Goal: Information Seeking & Learning: Learn about a topic

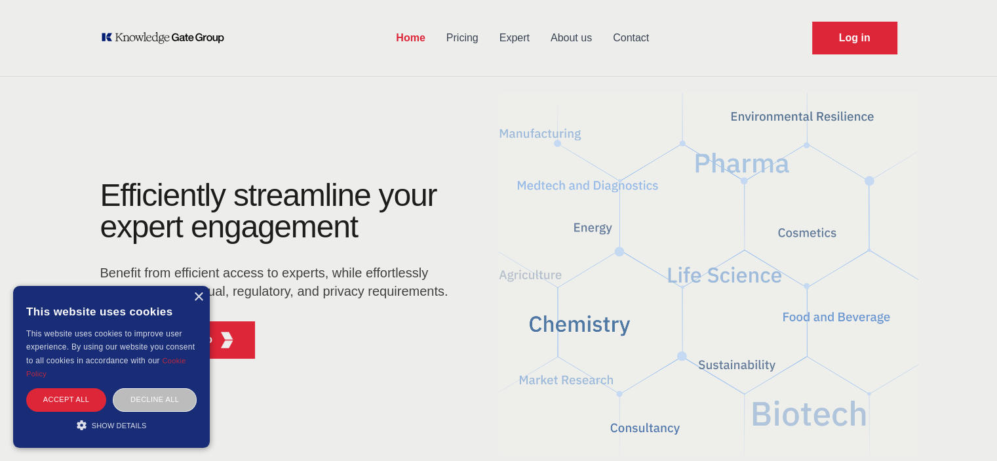
click at [192, 296] on div "This website uses cookies" at bounding box center [111, 311] width 170 height 31
click at [566, 48] on link "About us" at bounding box center [571, 38] width 62 height 34
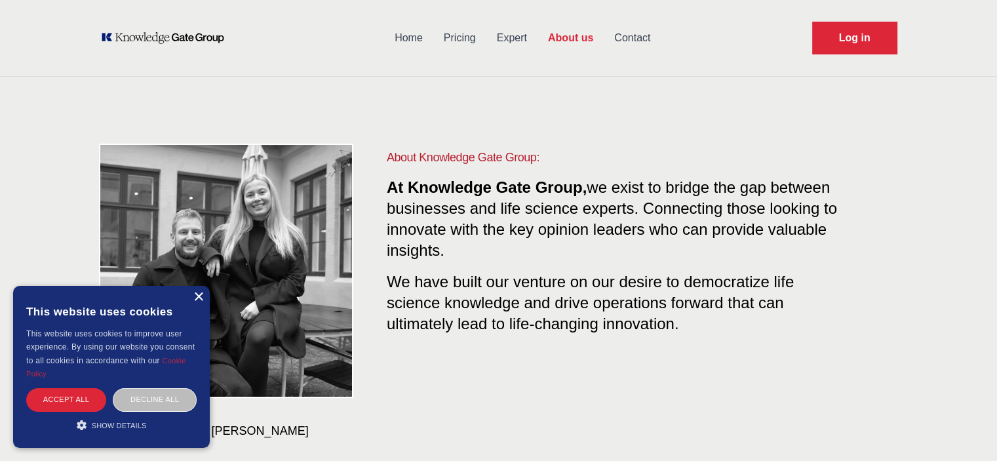
click at [197, 295] on div "×" at bounding box center [198, 297] width 10 height 10
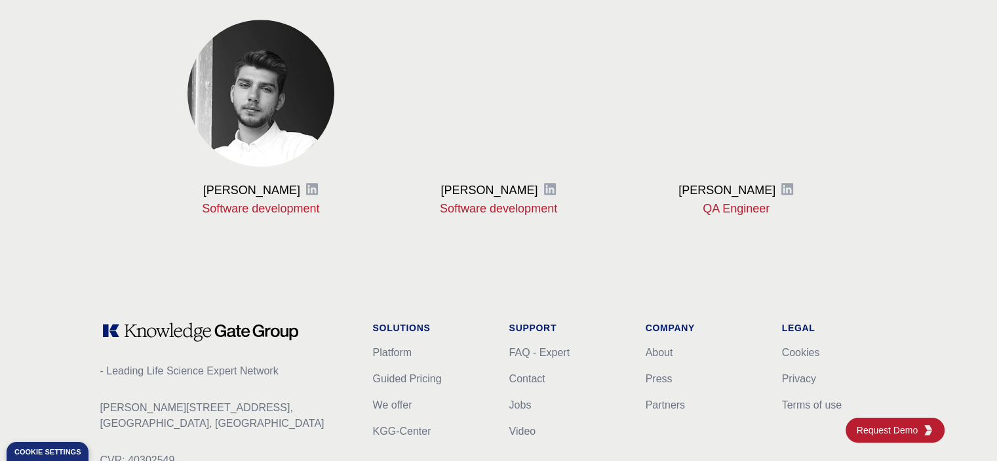
scroll to position [1739, 0]
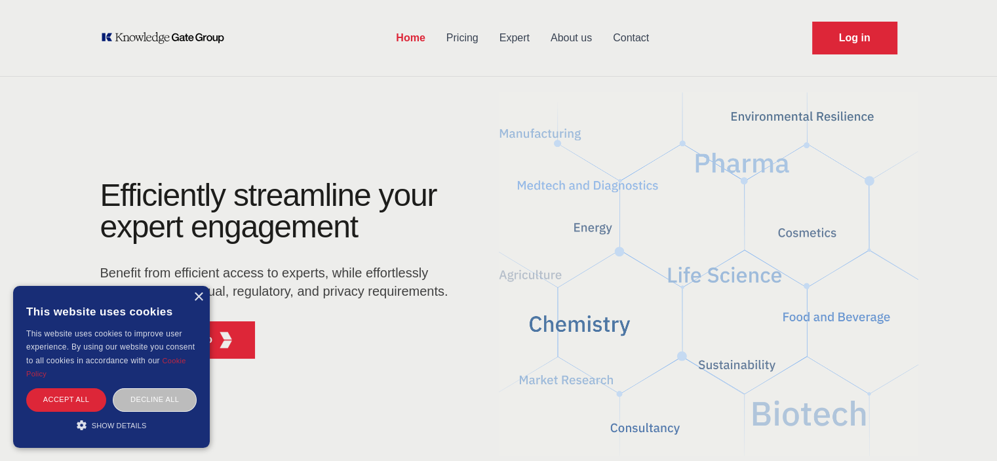
click at [575, 31] on link "About us" at bounding box center [571, 38] width 62 height 34
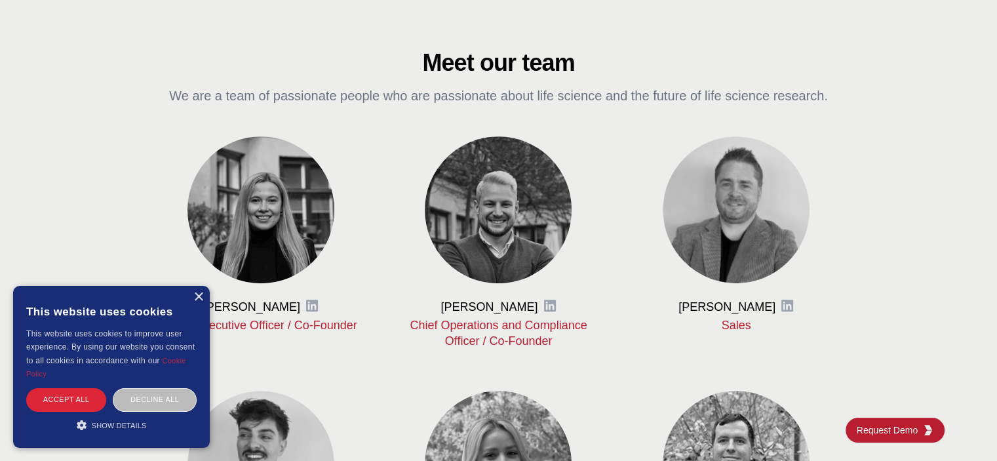
scroll to position [721, 0]
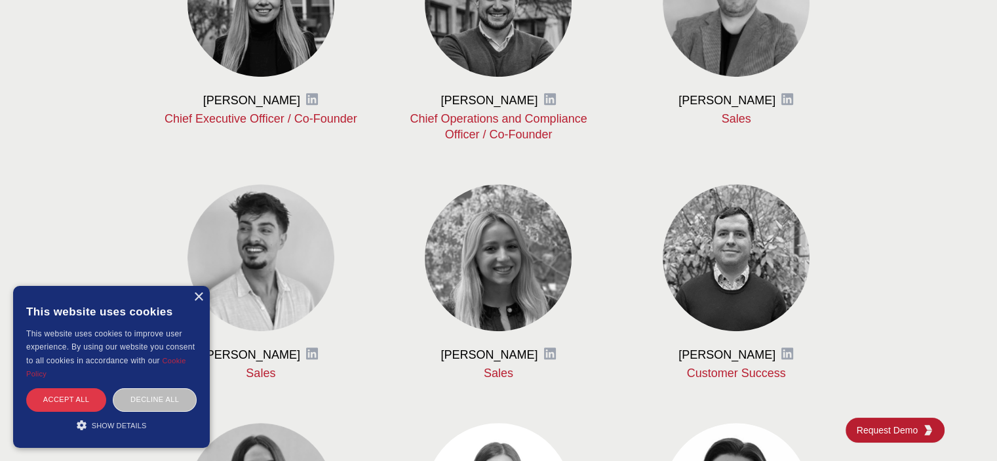
click at [47, 400] on div "Accept all" at bounding box center [66, 399] width 80 height 23
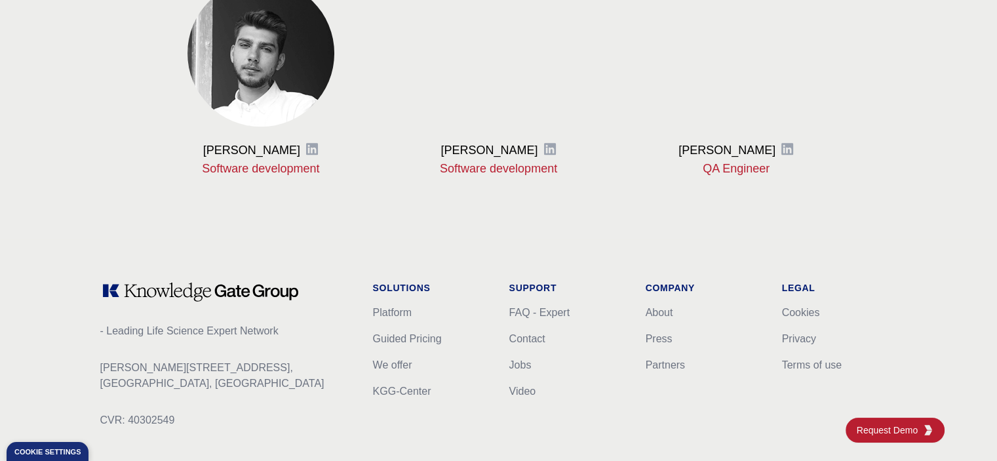
scroll to position [1739, 0]
